Goal: Transaction & Acquisition: Obtain resource

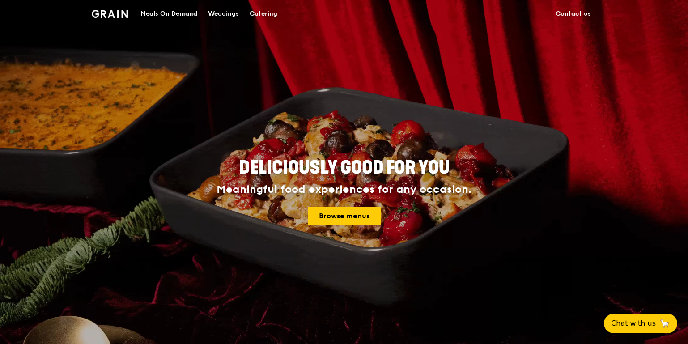
click at [266, 17] on div "Catering" at bounding box center [263, 13] width 28 height 27
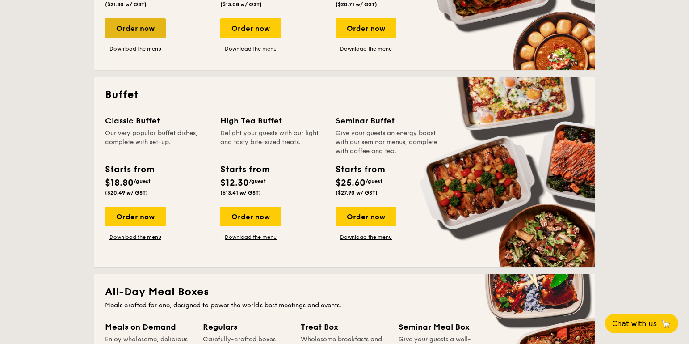
scroll to position [323, 0]
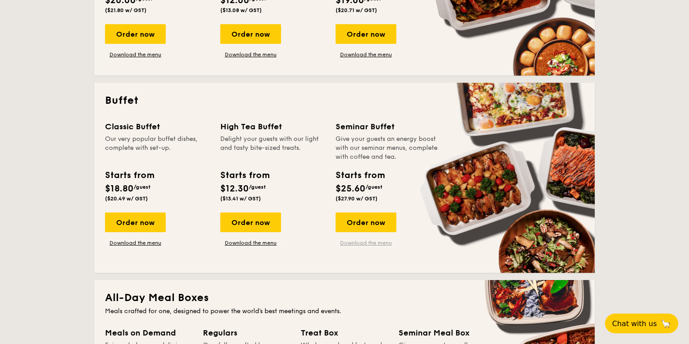
click at [371, 242] on link "Download the menu" at bounding box center [366, 242] width 61 height 7
